Goal: Information Seeking & Learning: Learn about a topic

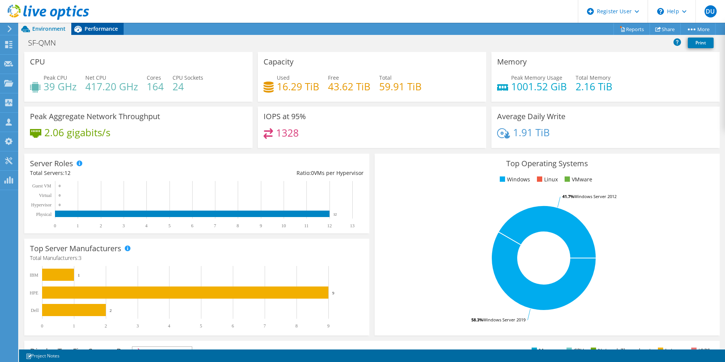
click at [97, 30] on span "Performance" at bounding box center [101, 28] width 33 height 7
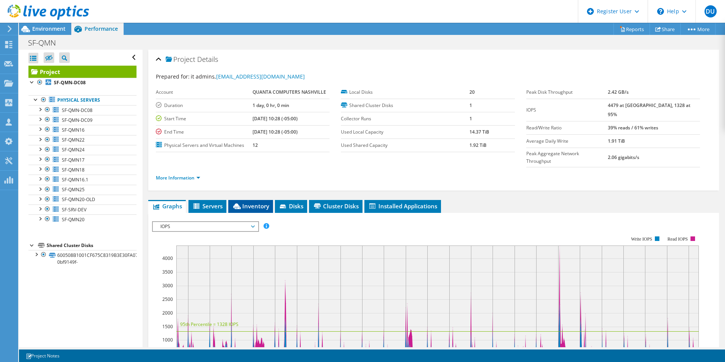
click at [250, 202] on span "Inventory" at bounding box center [250, 206] width 37 height 8
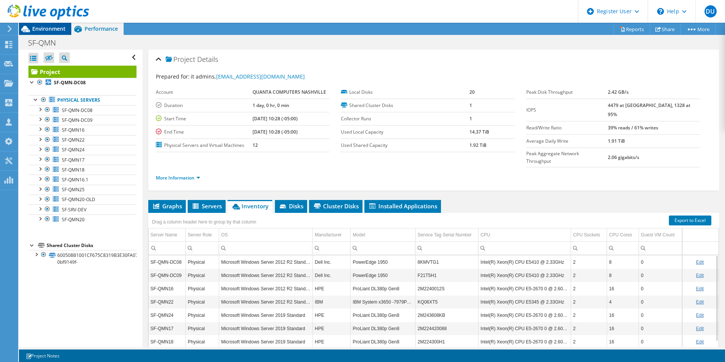
click at [52, 28] on span "Environment" at bounding box center [48, 28] width 33 height 7
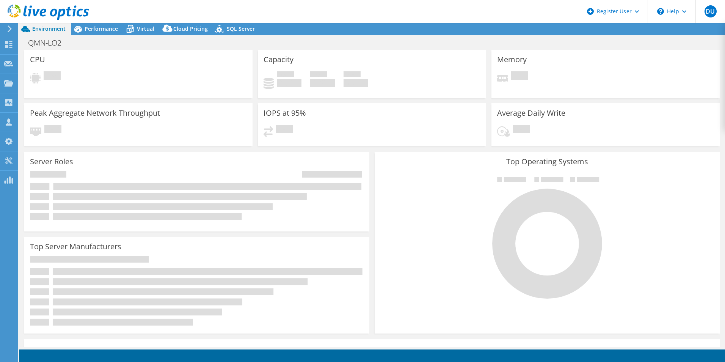
select select "USD"
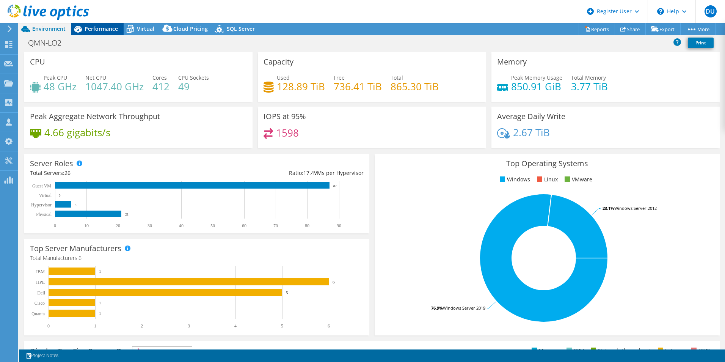
click at [87, 26] on span "Performance" at bounding box center [101, 28] width 33 height 7
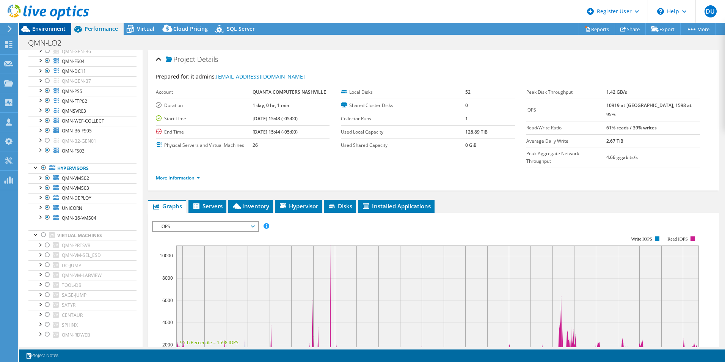
click at [25, 31] on icon at bounding box center [25, 28] width 13 height 13
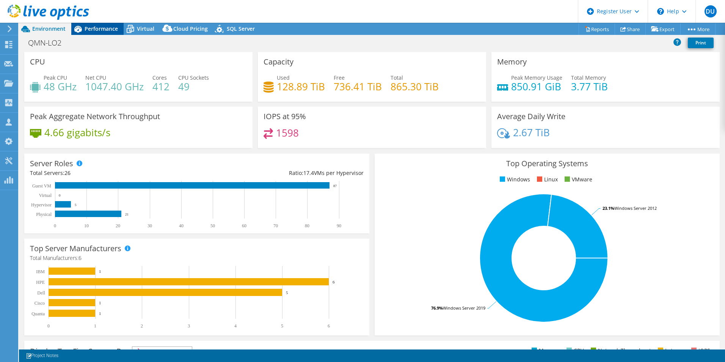
click at [97, 27] on span "Performance" at bounding box center [101, 28] width 33 height 7
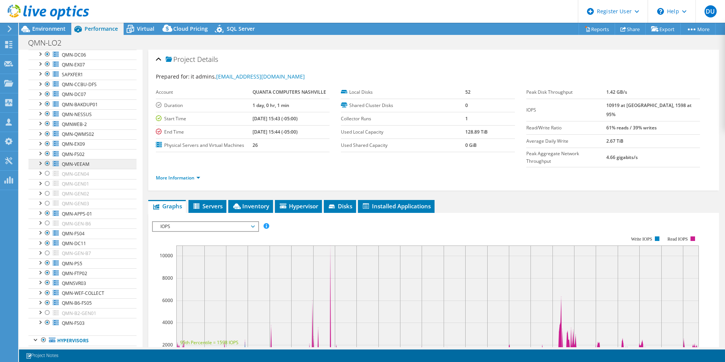
scroll to position [114, 0]
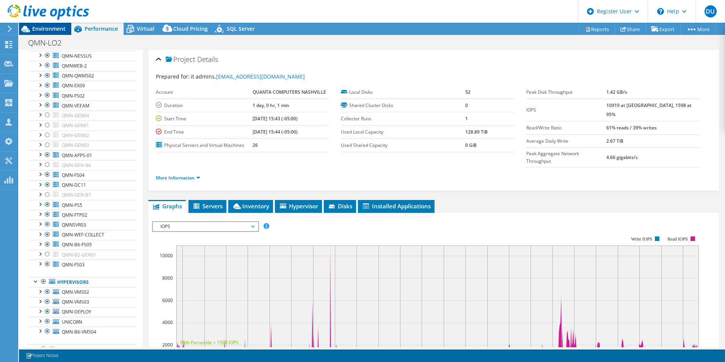
click at [58, 27] on span "Environment" at bounding box center [48, 28] width 33 height 7
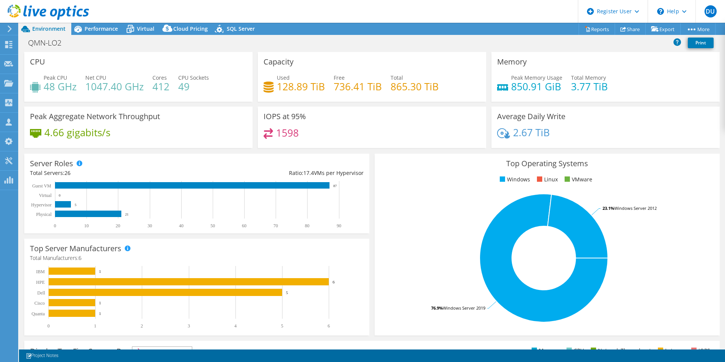
click at [174, 53] on div "CPU Peak CPU 48 GHz Net CPU 1047.40 GHz Cores 412 CPU Sockets 49" at bounding box center [138, 77] width 228 height 50
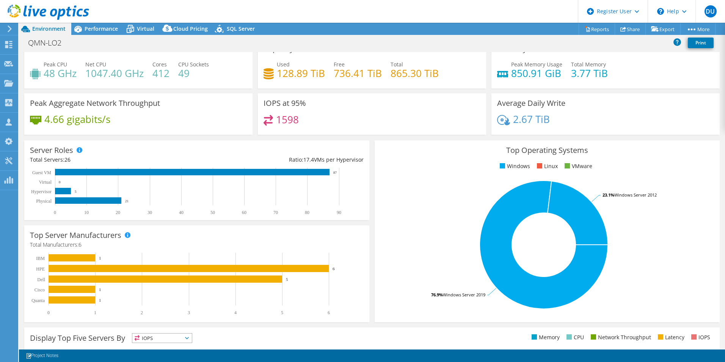
scroll to position [0, 0]
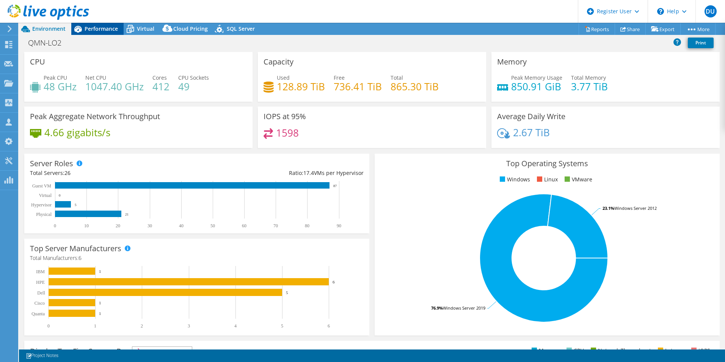
click at [95, 26] on span "Performance" at bounding box center [101, 28] width 33 height 7
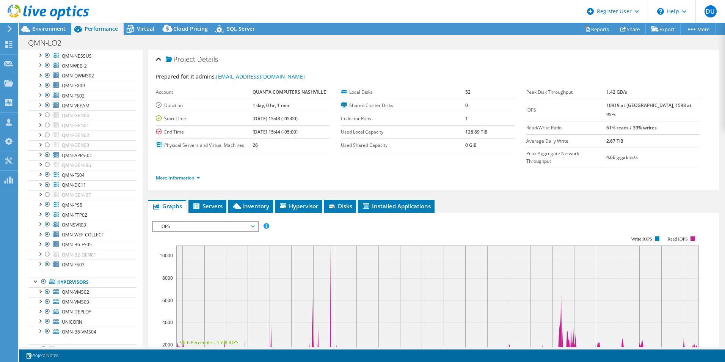
scroll to position [38, 0]
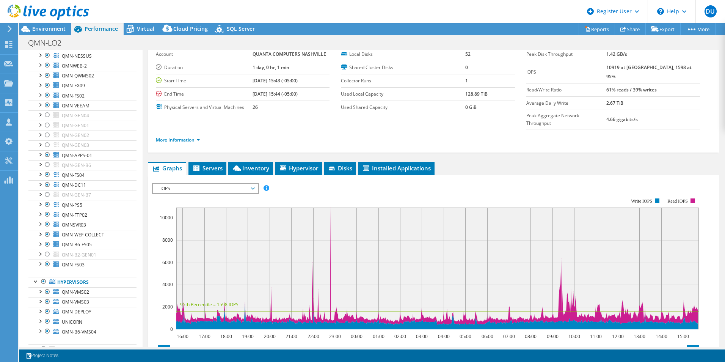
click at [58, 24] on div at bounding box center [44, 12] width 89 height 25
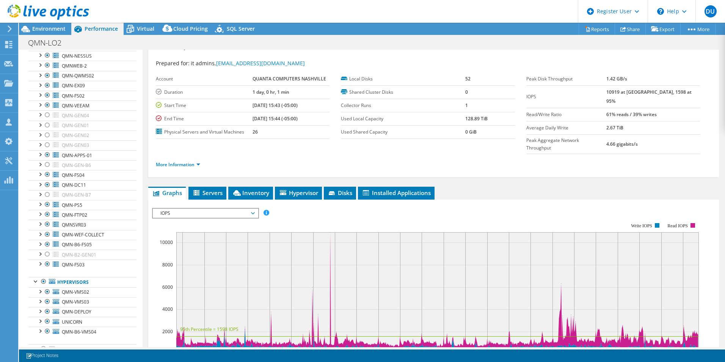
scroll to position [0, 0]
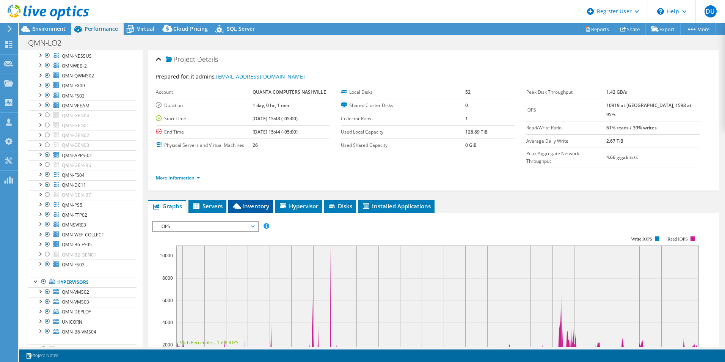
click at [239, 202] on span "Inventory" at bounding box center [250, 206] width 37 height 8
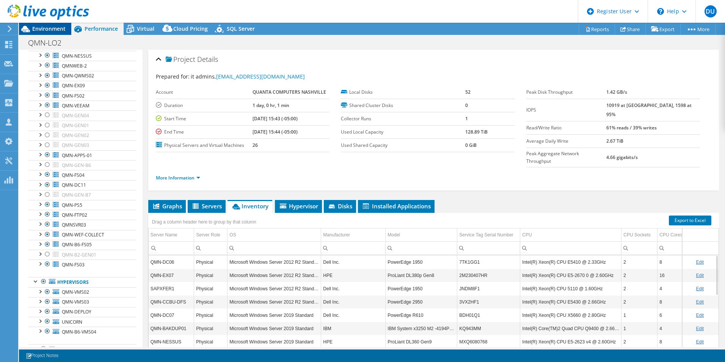
click at [46, 26] on span "Environment" at bounding box center [48, 28] width 33 height 7
